Goal: Task Accomplishment & Management: Complete application form

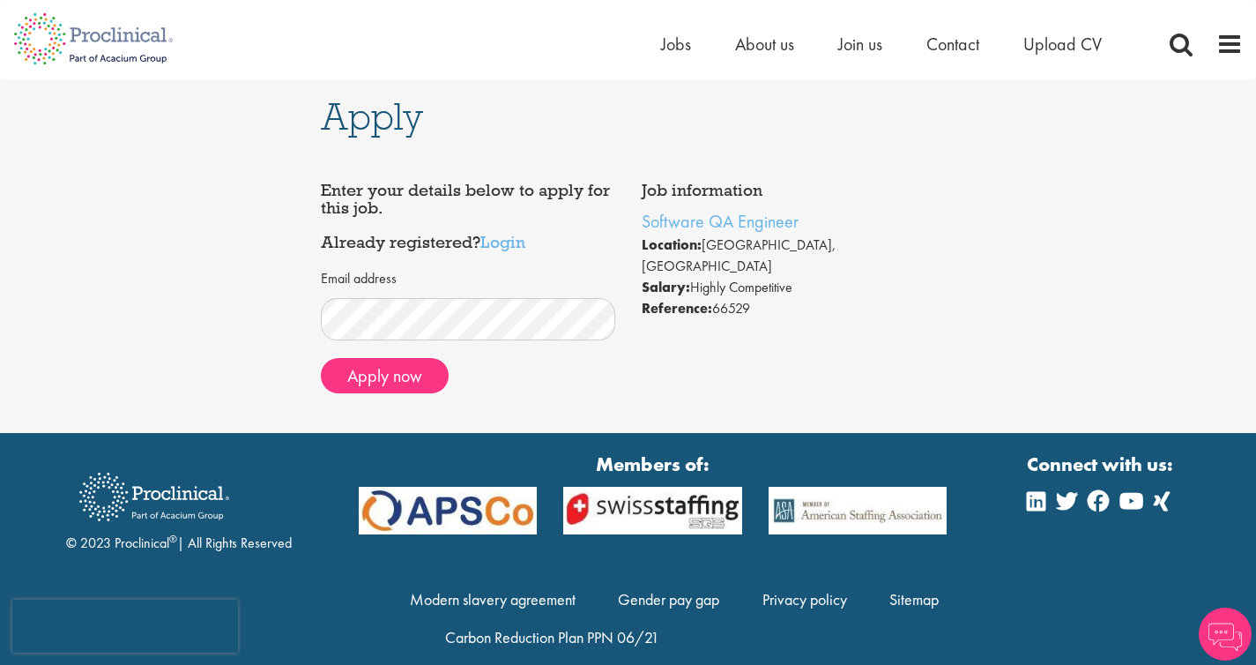
click at [502, 295] on div "Email address" at bounding box center [468, 304] width 294 height 71
click at [353, 379] on button "Apply now" at bounding box center [385, 375] width 128 height 35
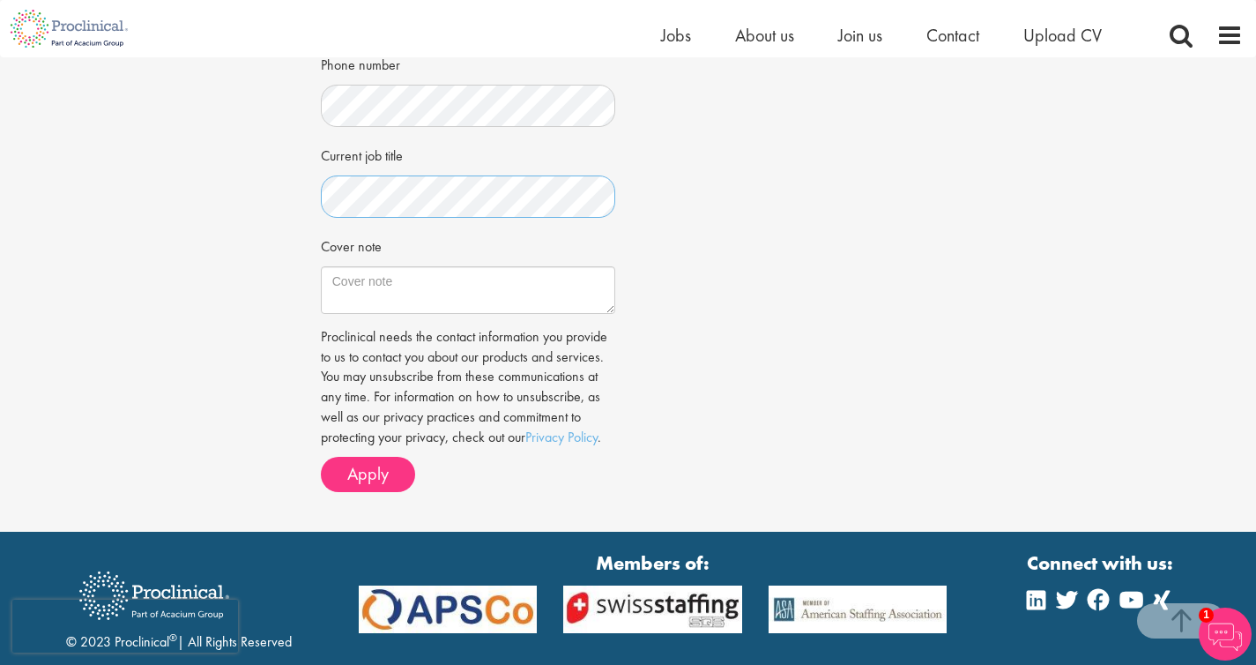
scroll to position [580, 0]
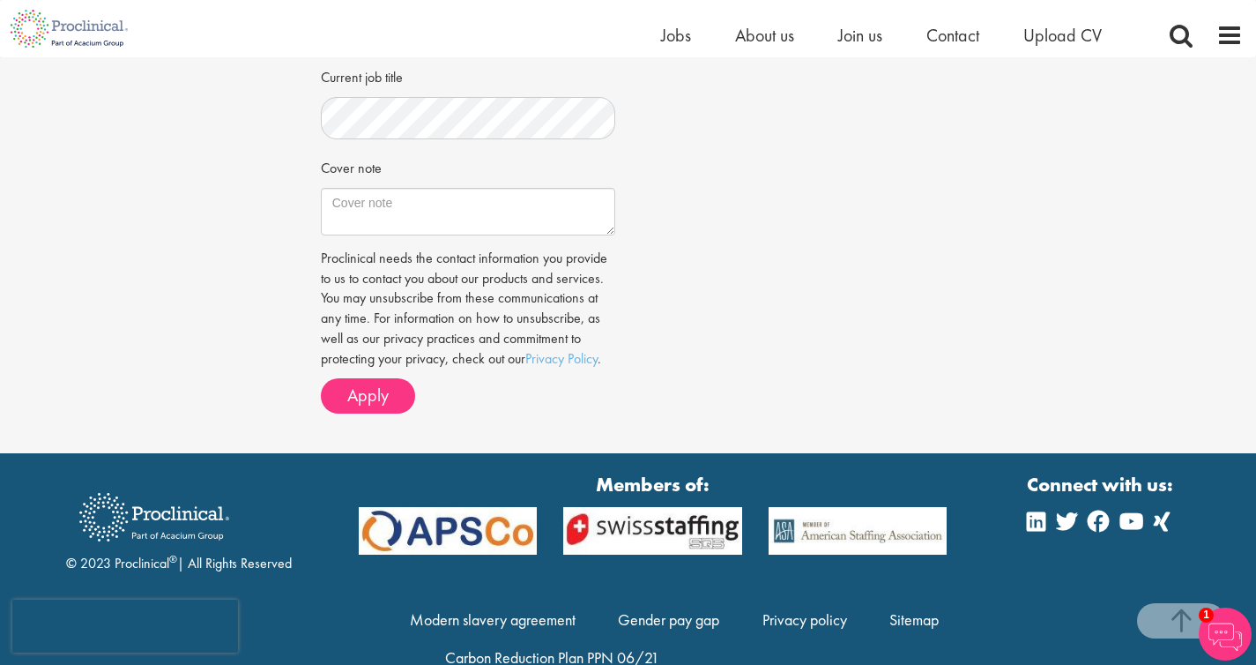
click at [357, 373] on div "Proclinical needs the contact information you provide to us to contact you abou…" at bounding box center [468, 331] width 294 height 165
click at [357, 380] on button "Apply" at bounding box center [368, 395] width 94 height 35
